Goal: Transaction & Acquisition: Purchase product/service

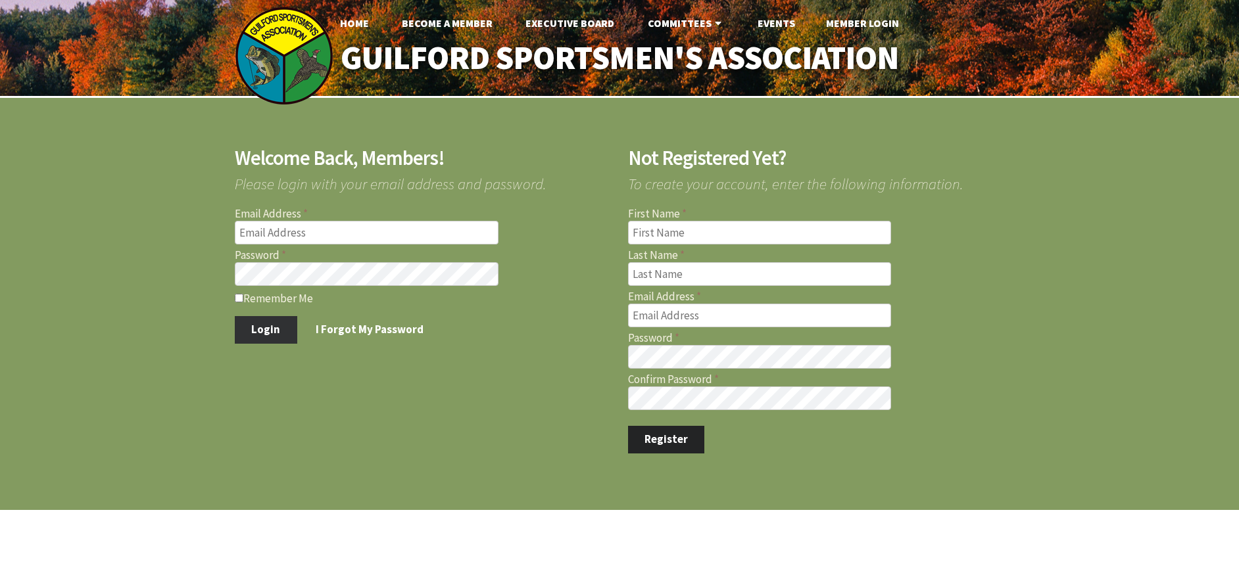
type input "mikek541971@gmail.com"
click at [260, 334] on button "Login" at bounding box center [266, 330] width 62 height 28
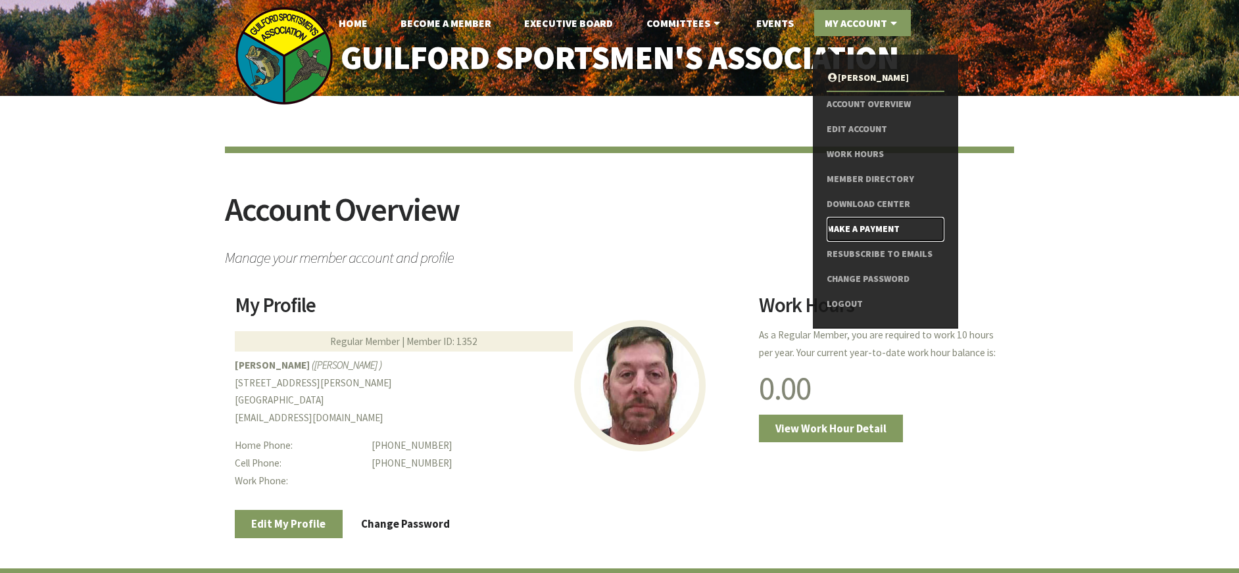
click at [855, 225] on link "Make a Payment" at bounding box center [885, 229] width 118 height 25
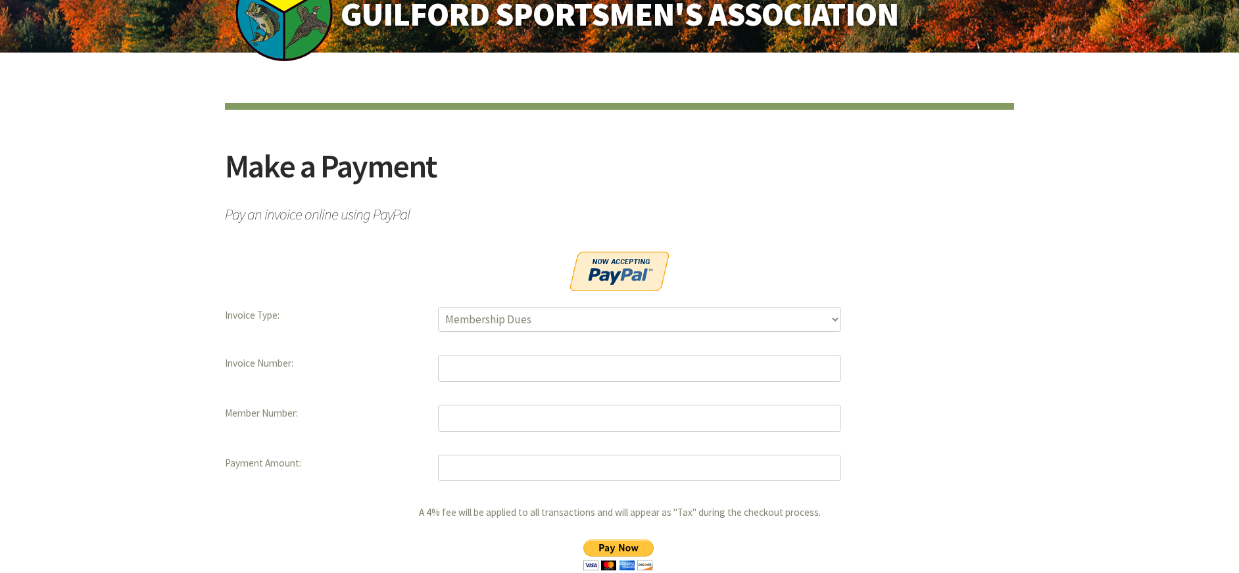
scroll to position [66, 0]
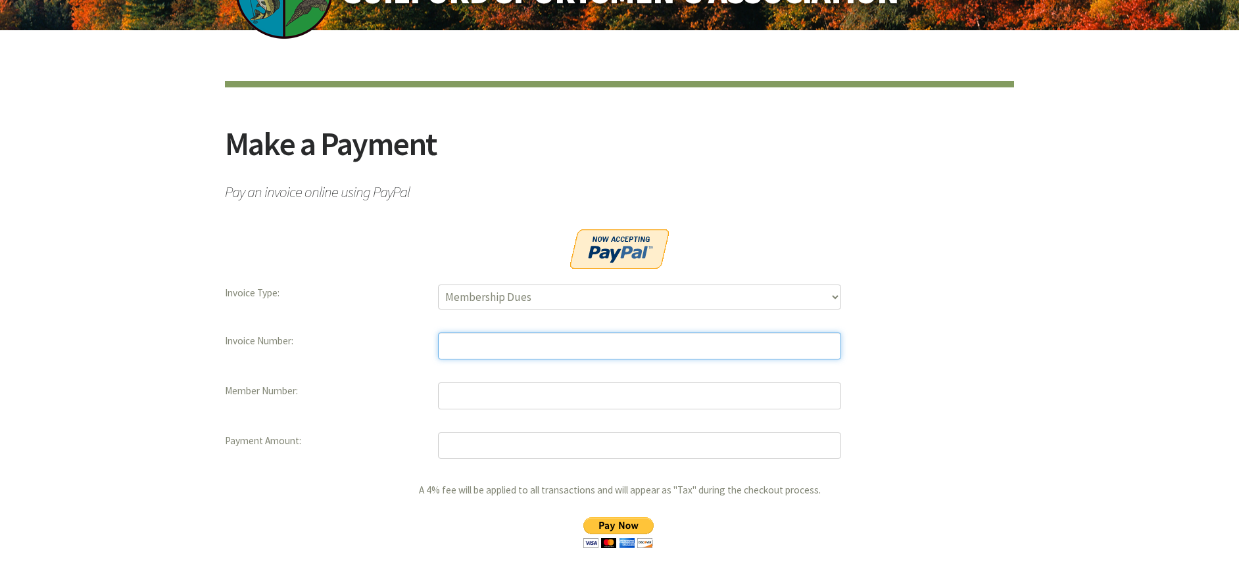
click at [457, 347] on input "text" at bounding box center [639, 346] width 403 height 27
type input "10680"
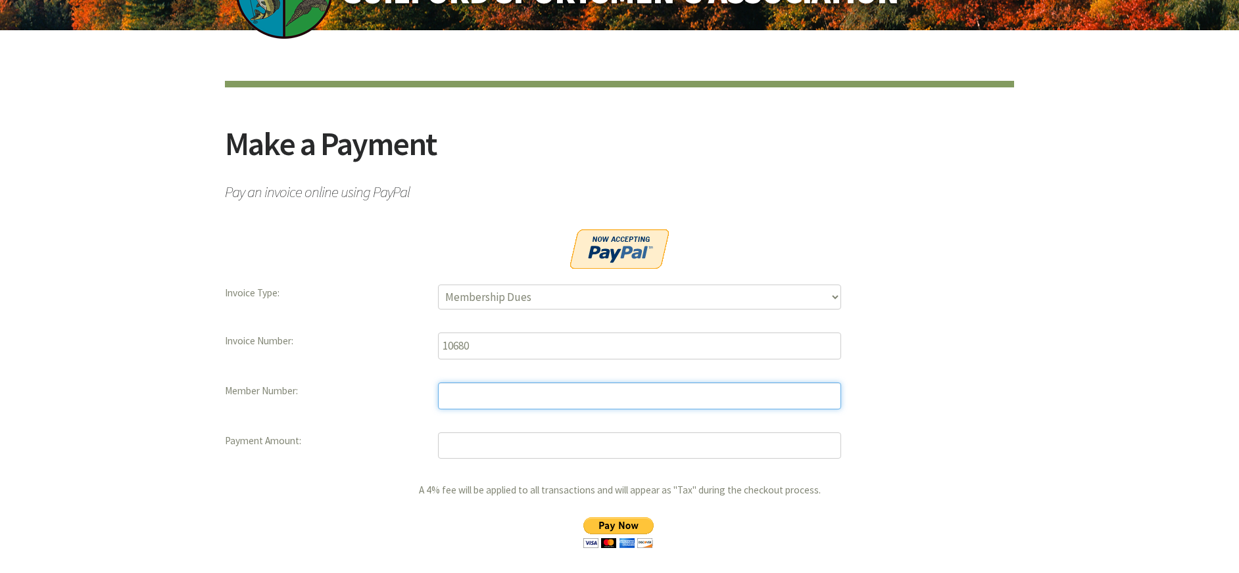
click at [456, 395] on input "text" at bounding box center [639, 396] width 403 height 27
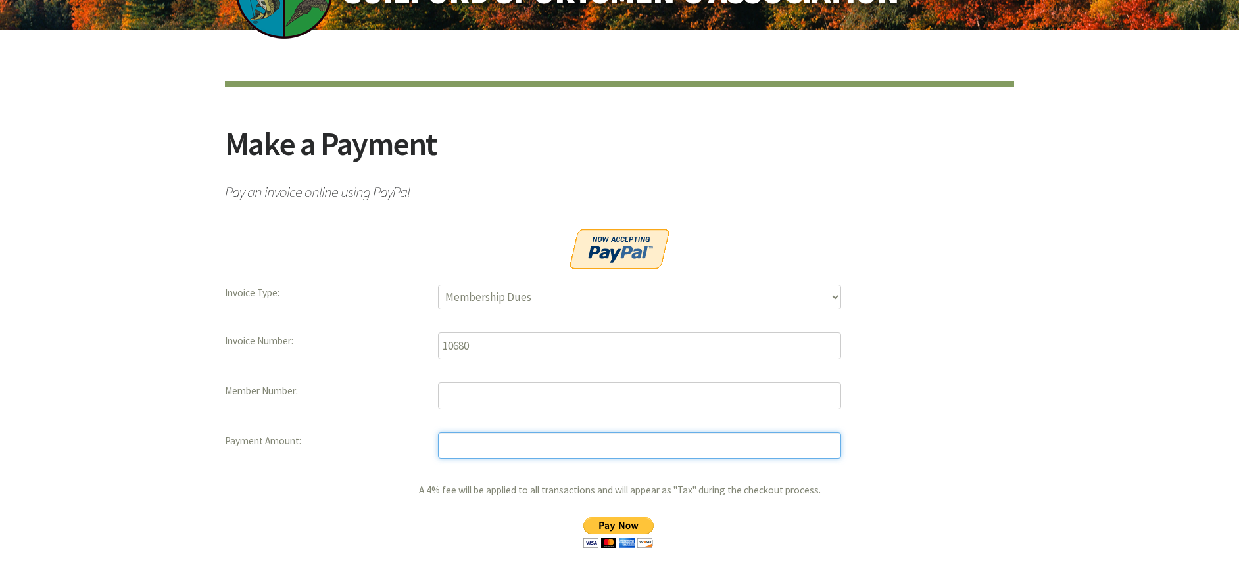
click at [461, 441] on input "number" at bounding box center [639, 446] width 403 height 27
type input "447.50"
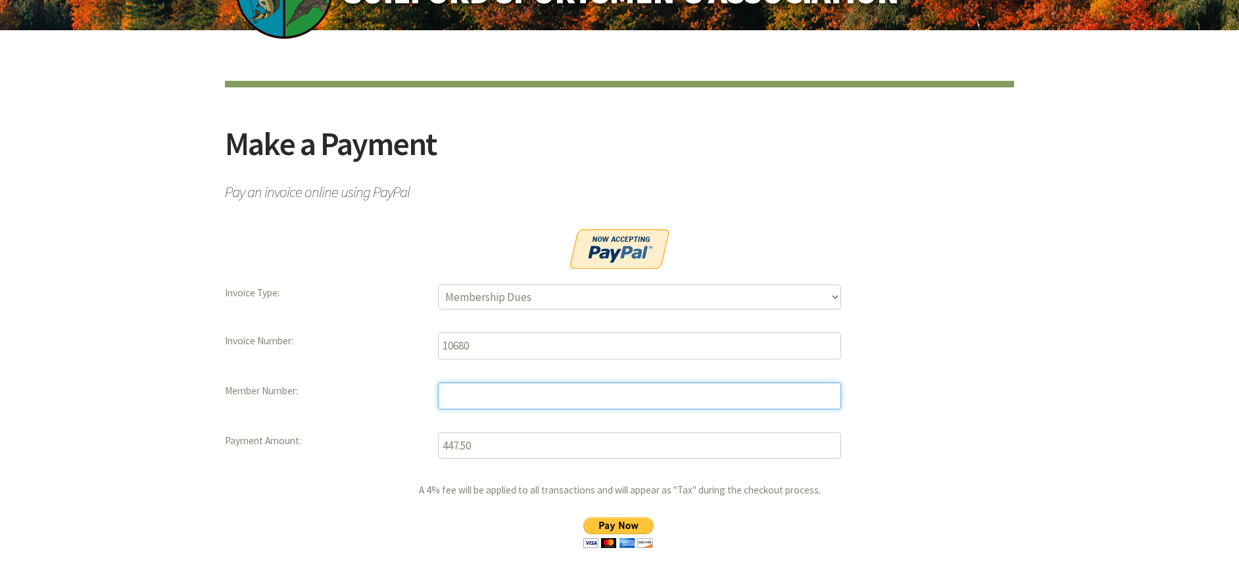
click at [462, 395] on input "text" at bounding box center [639, 396] width 403 height 27
type input "1352"
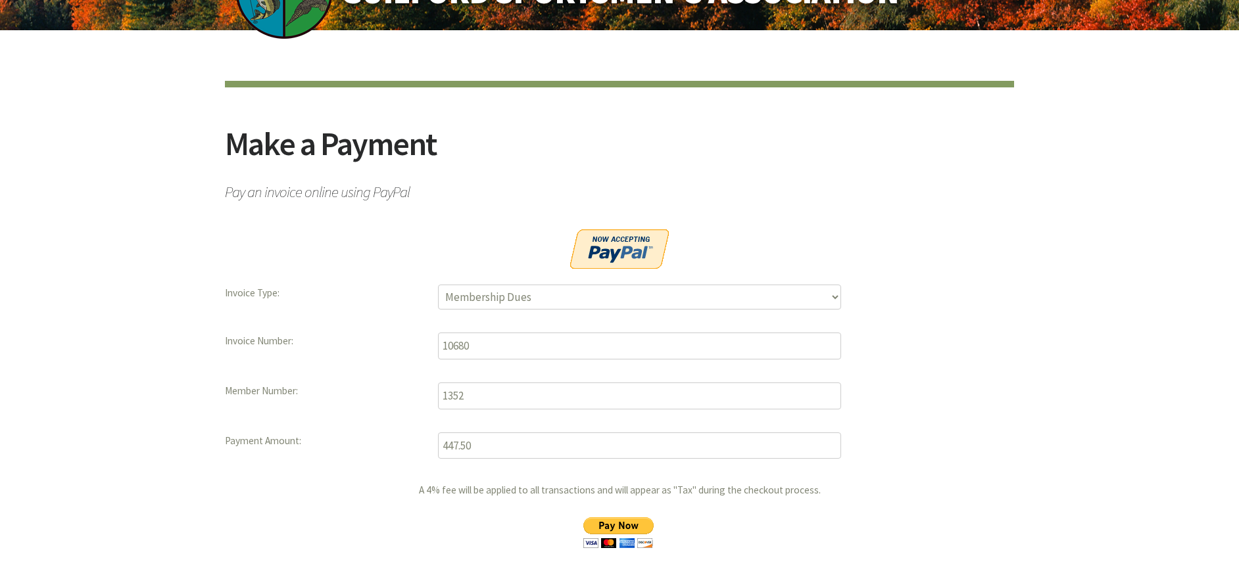
click at [628, 525] on input "image" at bounding box center [618, 532] width 95 height 31
